Goal: Find contact information: Find contact information

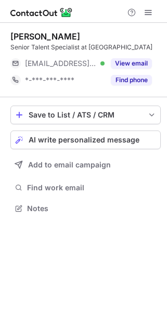
scroll to position [5, 5]
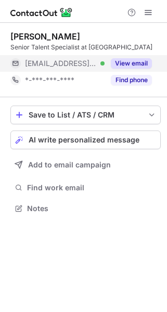
click at [129, 68] on button "View email" at bounding box center [131, 63] width 41 height 10
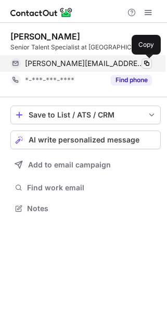
click at [145, 67] on span at bounding box center [146, 63] width 8 height 8
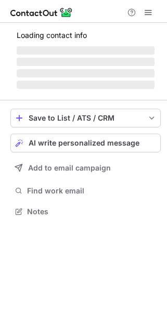
scroll to position [217, 166]
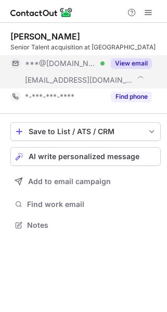
click at [136, 71] on div "View email" at bounding box center [128, 63] width 47 height 17
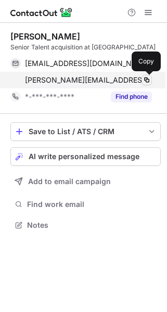
click at [141, 82] on button at bounding box center [146, 80] width 10 height 10
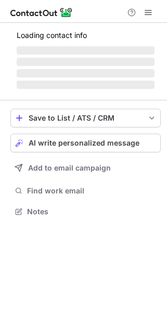
scroll to position [210, 166]
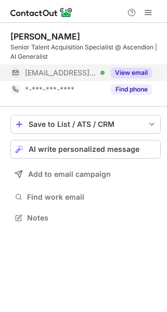
click at [131, 67] on div "View email" at bounding box center [128, 72] width 47 height 17
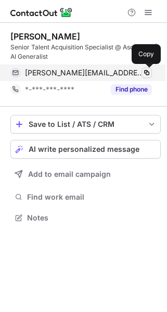
click at [145, 75] on span at bounding box center [146, 73] width 8 height 8
